Goal: Task Accomplishment & Management: Use online tool/utility

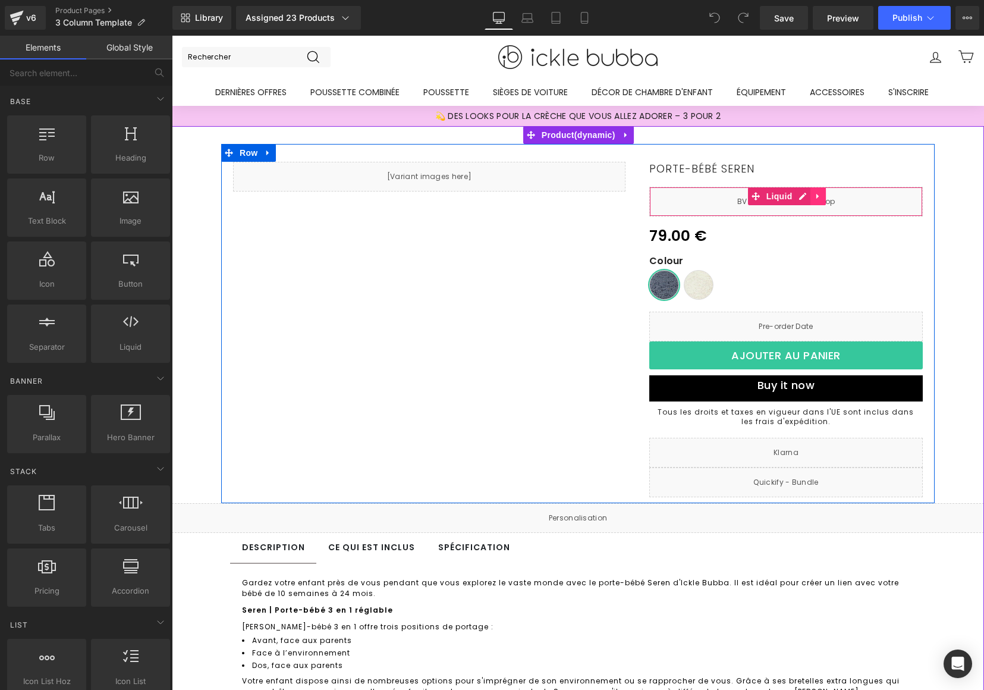
click at [815, 200] on icon at bounding box center [819, 196] width 8 height 9
click at [807, 196] on icon at bounding box center [811, 196] width 8 height 8
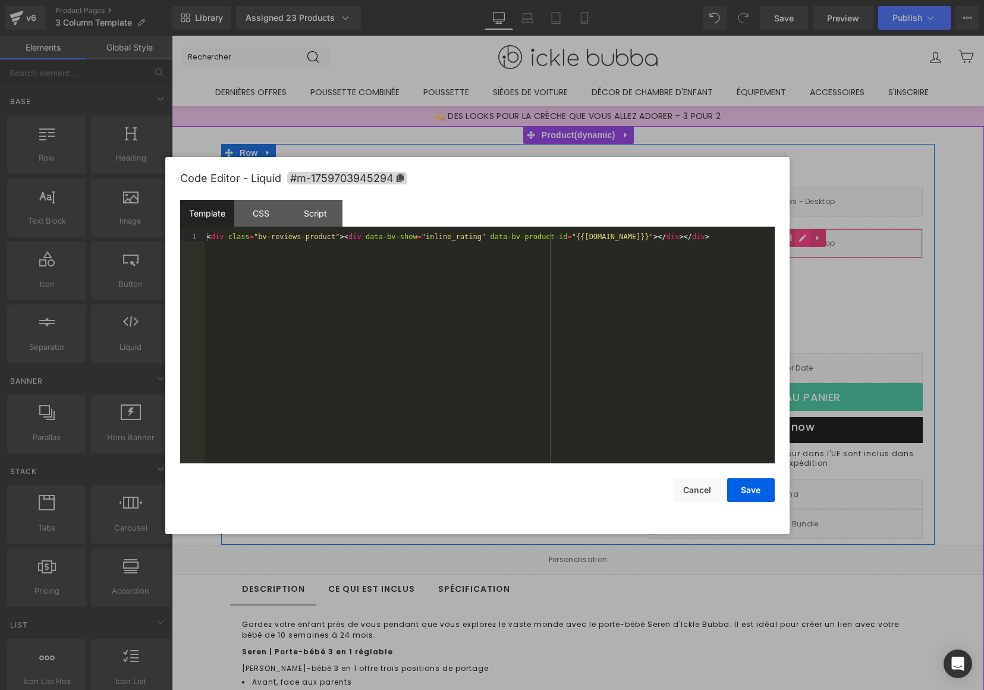
click at [798, 241] on div "Liquid" at bounding box center [787, 243] width 274 height 30
click at [254, 217] on div "CSS" at bounding box center [261, 213] width 54 height 27
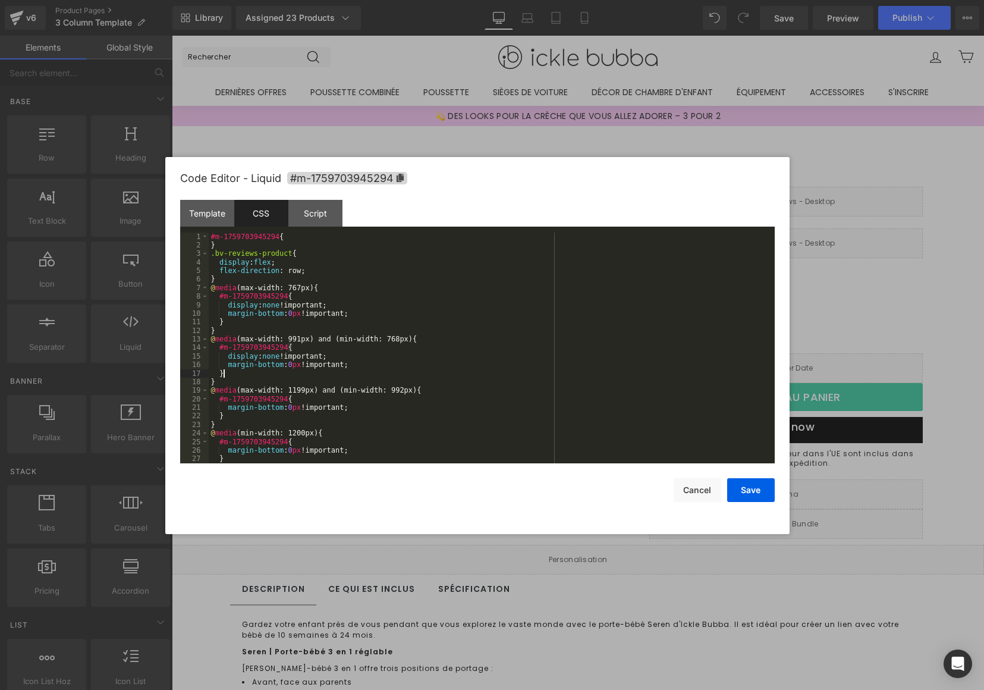
click at [448, 371] on div "#m-1759703945294 { } .bv-reviews-product { display : flex ; flex-direction : ro…" at bounding box center [490, 357] width 562 height 248
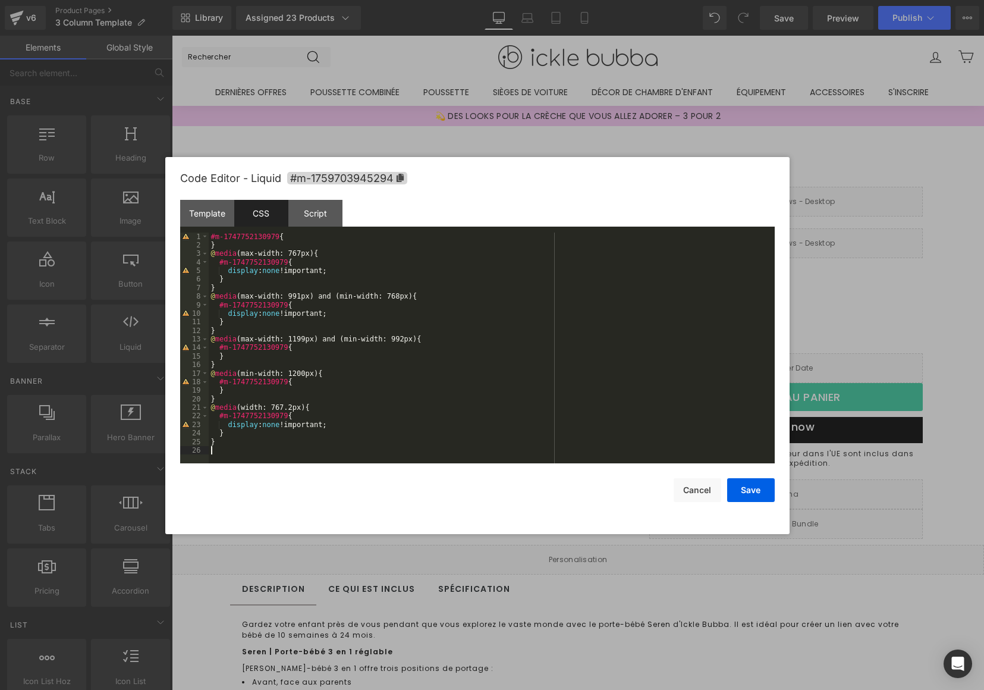
drag, startPoint x: 208, startPoint y: 218, endPoint x: 284, endPoint y: 245, distance: 81.3
click at [207, 218] on div "Template" at bounding box center [207, 213] width 54 height 27
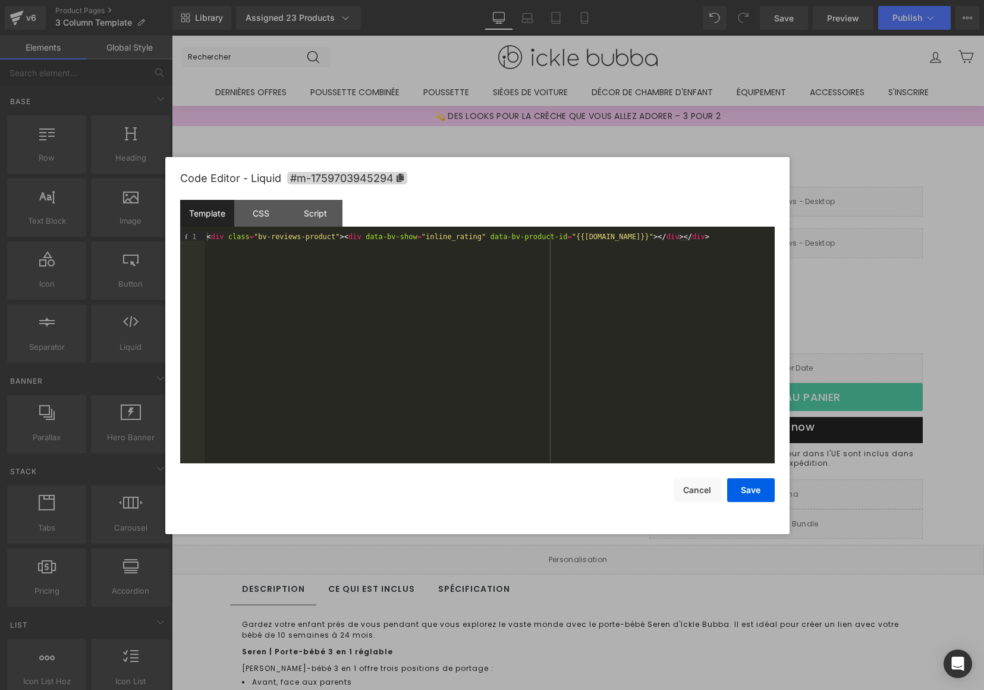
click at [434, 315] on div "< div class = "bv-reviews-product" > < div data-bv-show = "inline_rating" data-…" at bounding box center [490, 357] width 570 height 248
click at [745, 495] on button "Save" at bounding box center [751, 490] width 48 height 24
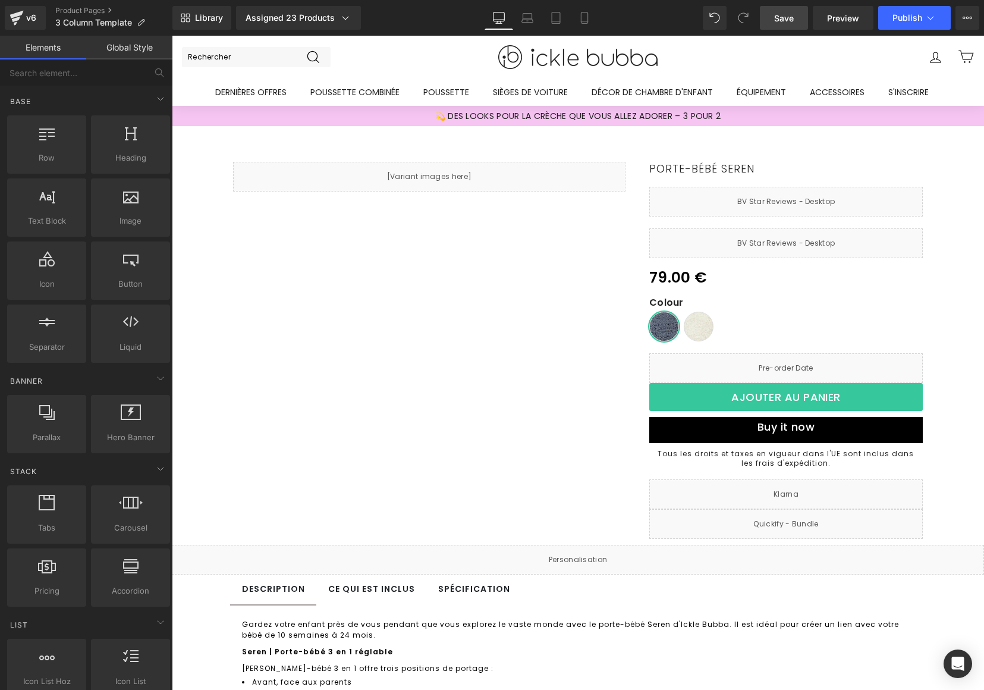
click at [789, 24] on link "Save" at bounding box center [784, 18] width 48 height 24
click at [794, 14] on span "Save" at bounding box center [784, 18] width 20 height 12
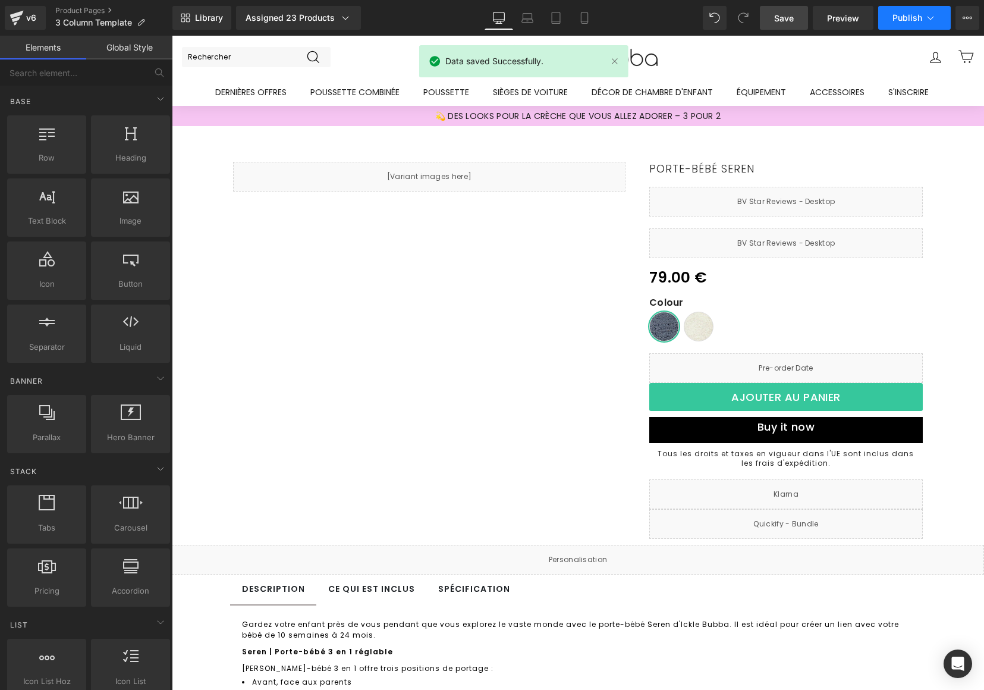
click at [897, 17] on span "Publish" at bounding box center [908, 18] width 30 height 10
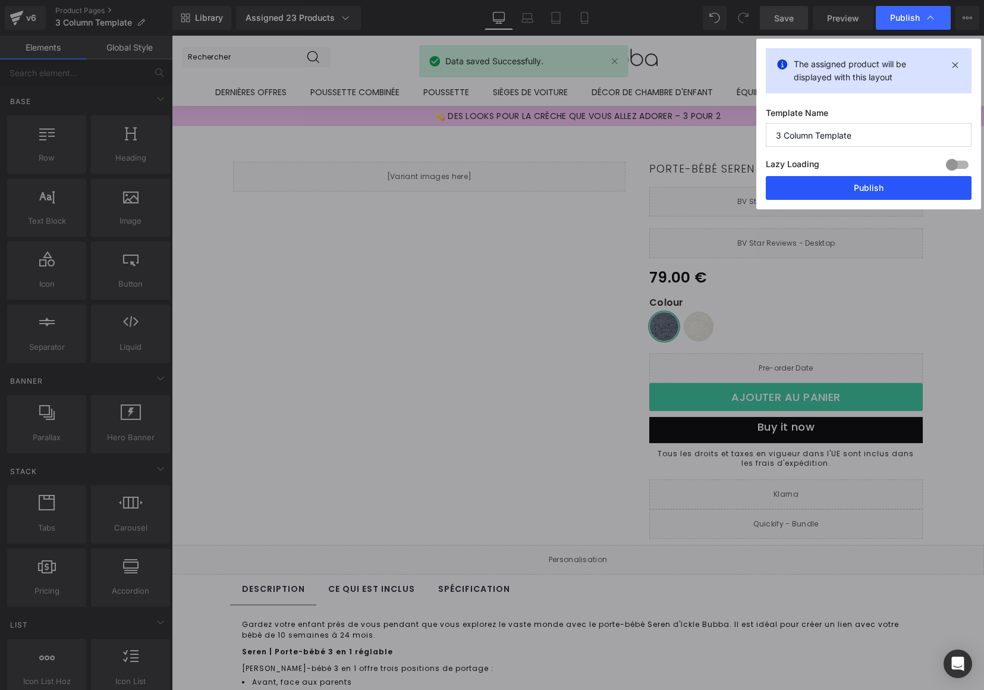
click at [856, 186] on button "Publish" at bounding box center [869, 188] width 206 height 24
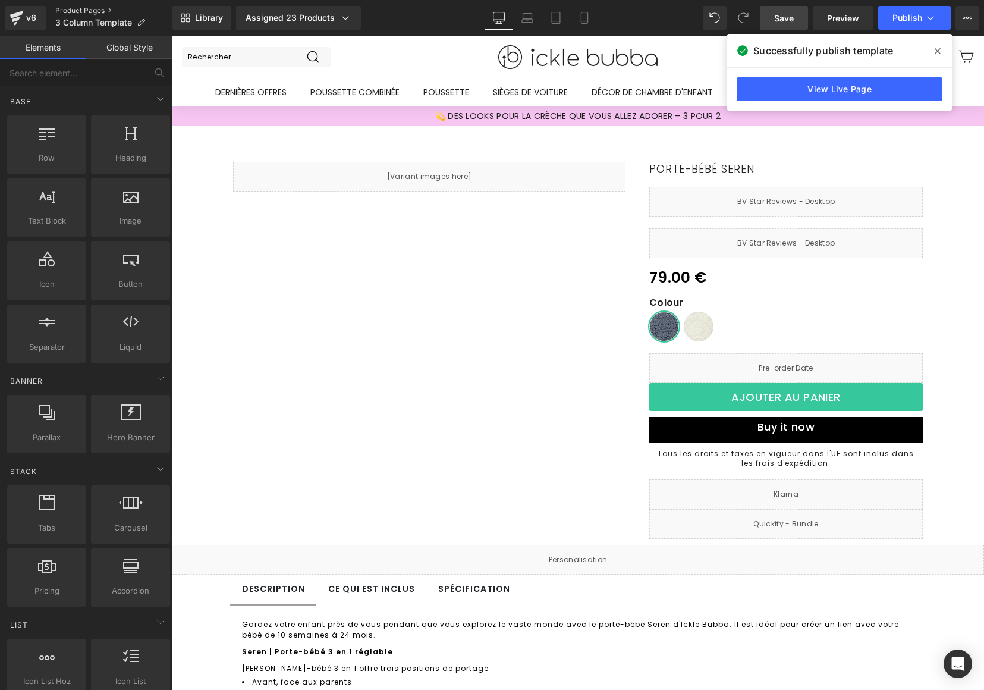
click at [76, 8] on link "Product Pages" at bounding box center [113, 11] width 117 height 10
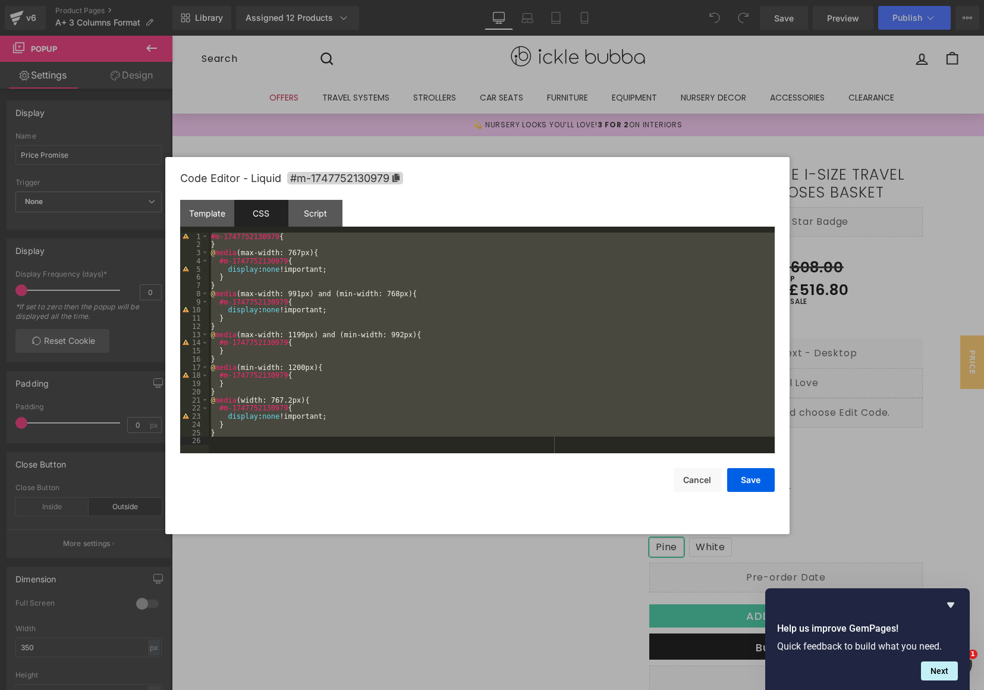
click at [468, 343] on div "#m-1747752130979 { } @ media (max-width: 767px) { #m-1747752130979 { display : …" at bounding box center [492, 351] width 566 height 237
click at [211, 212] on div "Template" at bounding box center [207, 213] width 54 height 27
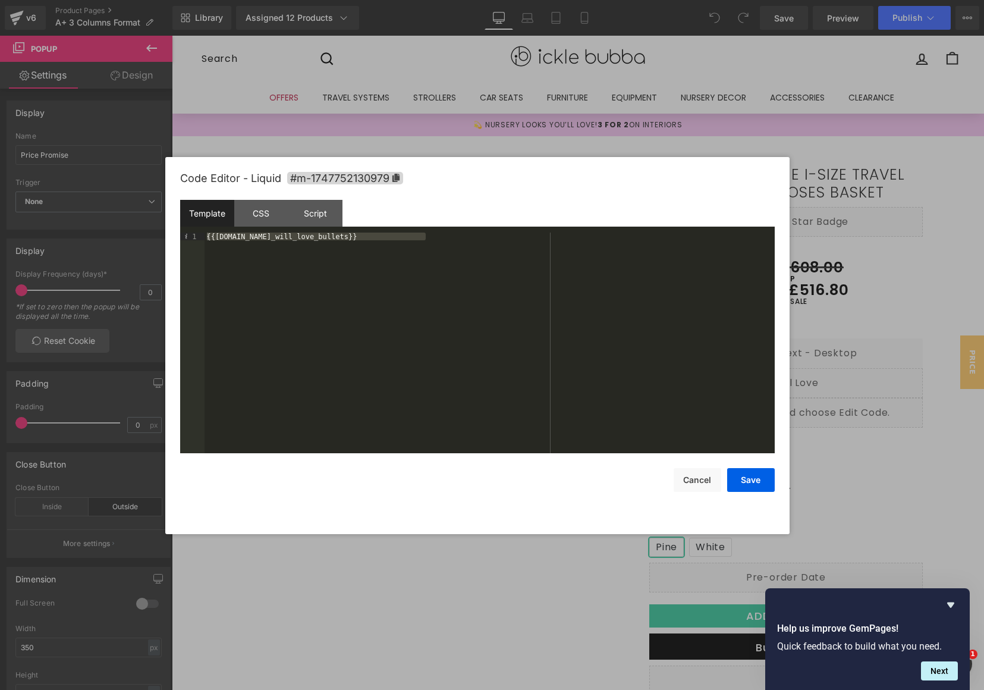
click at [432, 363] on div "{{[DOMAIN_NAME]_will_love_bullets}}" at bounding box center [490, 351] width 570 height 237
click at [700, 473] on button "Cancel" at bounding box center [698, 480] width 48 height 24
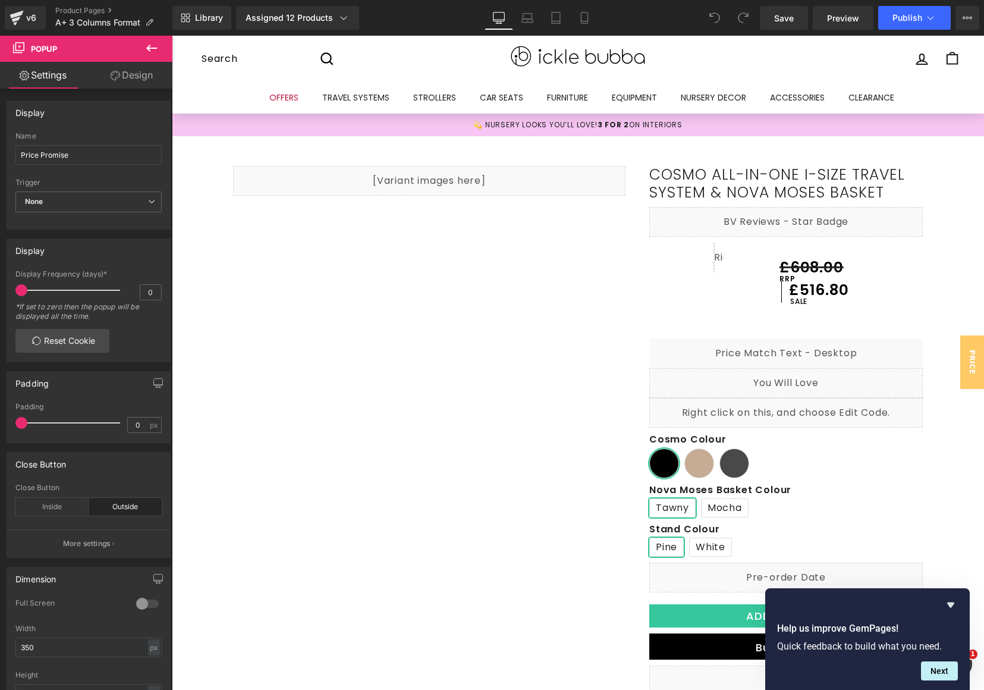
click at [51, 7] on div "v6 Product Pages A+ 3 Columns Format" at bounding box center [86, 18] width 172 height 36
click at [84, 10] on link "Product Pages" at bounding box center [113, 11] width 117 height 10
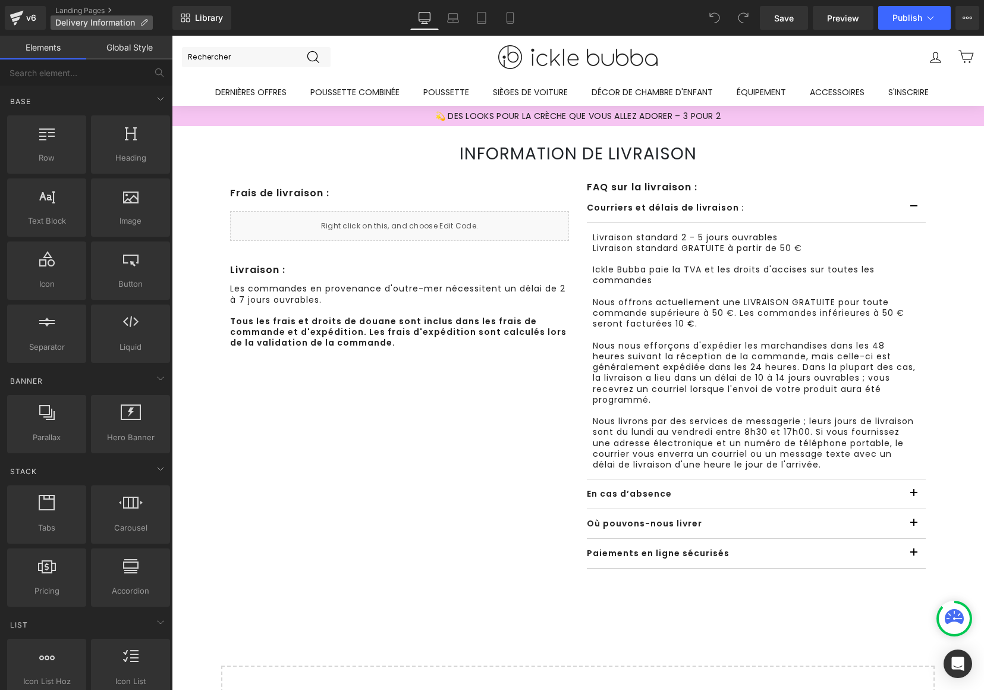
click at [76, 16] on p "Delivery Information" at bounding box center [102, 22] width 102 height 14
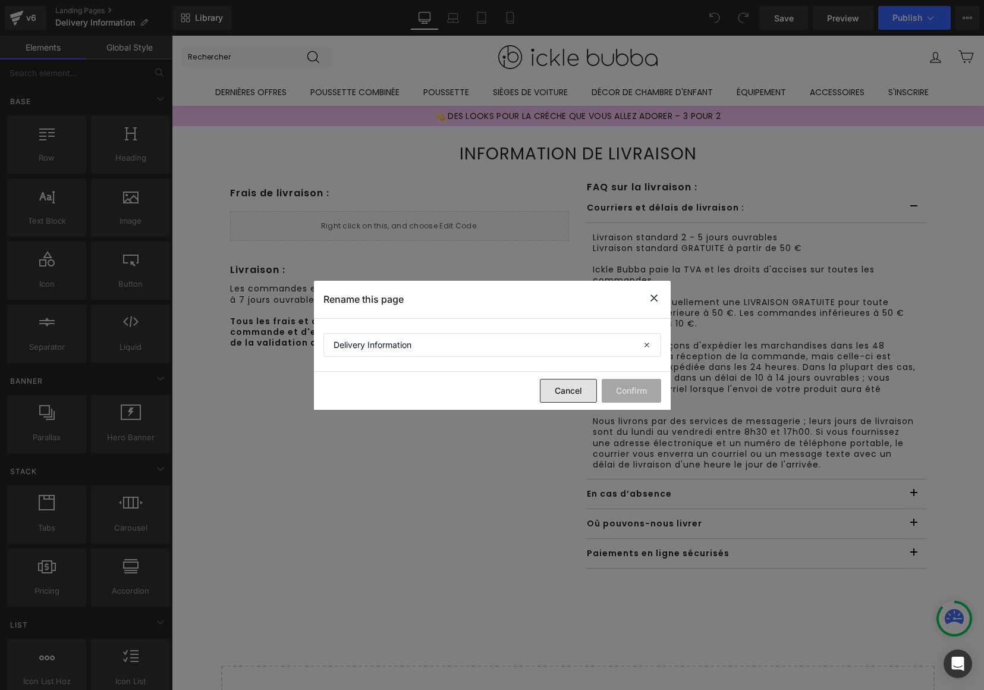
click at [556, 381] on button "Cancel" at bounding box center [568, 391] width 57 height 24
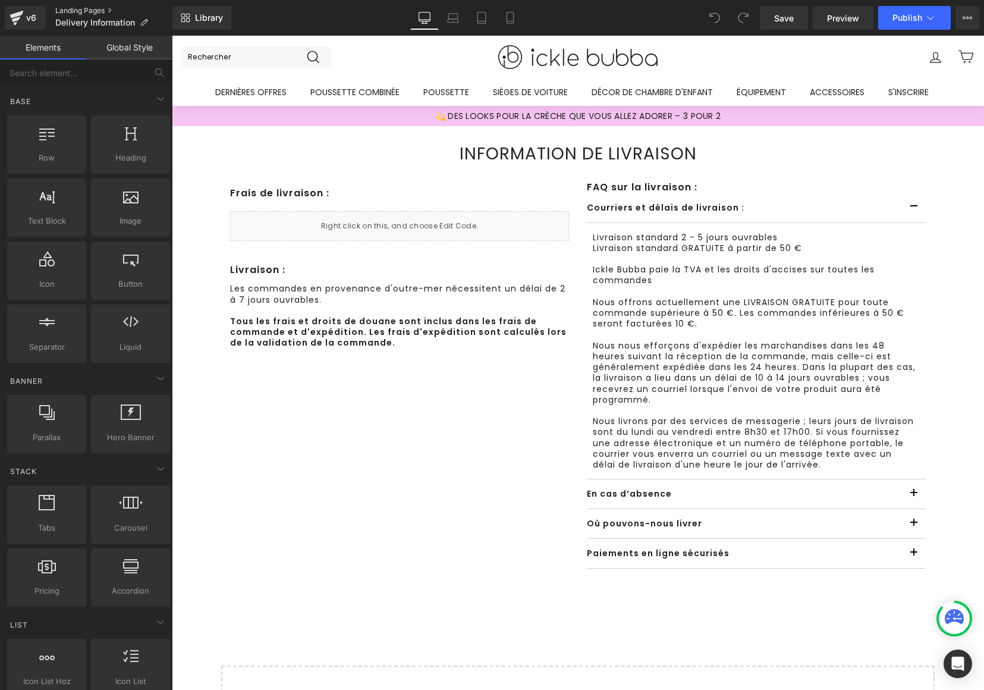
click at [90, 6] on link "Landing Pages" at bounding box center [113, 11] width 117 height 10
